Goal: Information Seeking & Learning: Learn about a topic

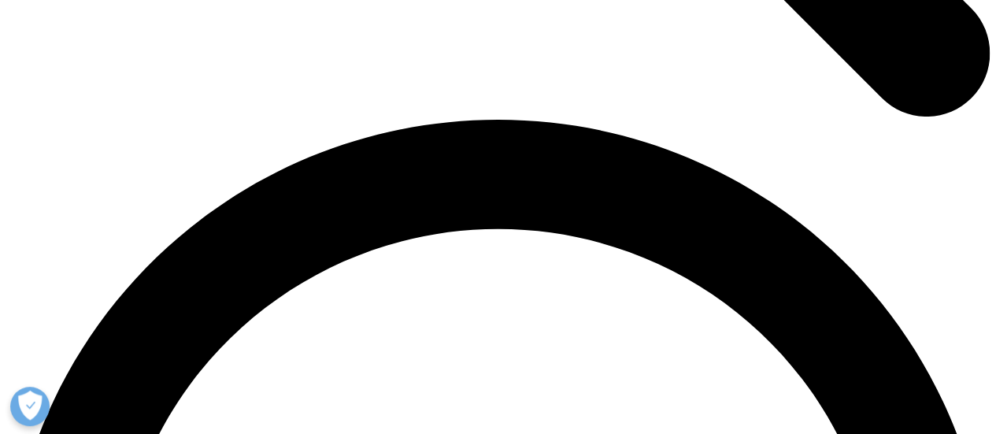
scroll to position [1877, 0]
